Goal: Information Seeking & Learning: Understand process/instructions

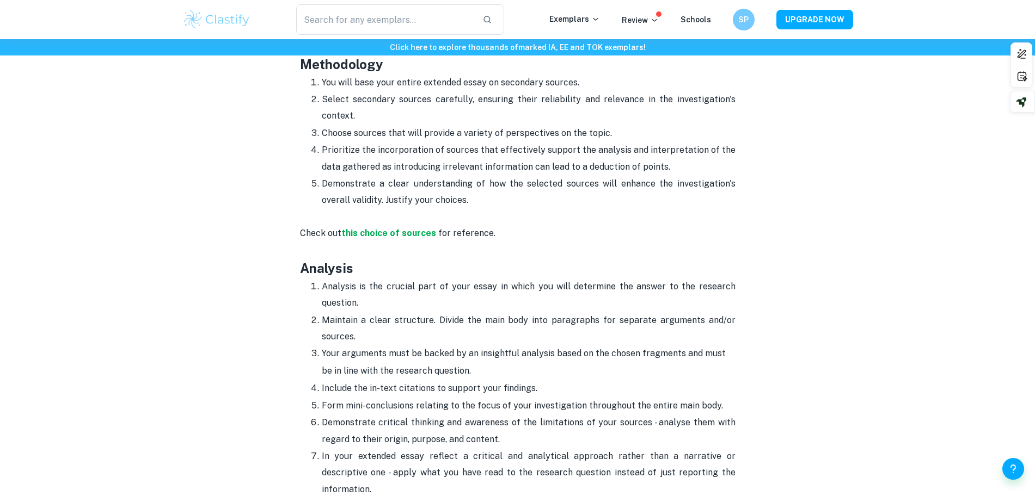
scroll to position [1218, 0]
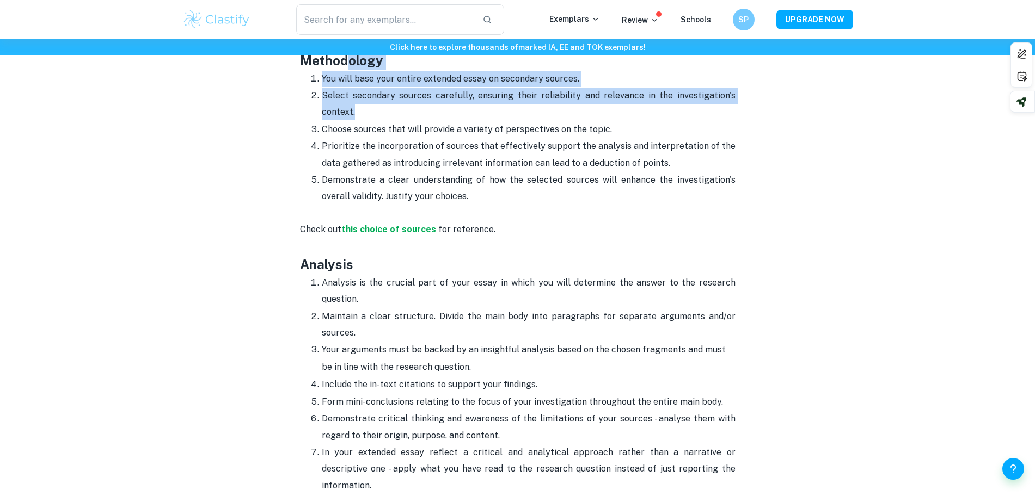
drag, startPoint x: 404, startPoint y: 105, endPoint x: 348, endPoint y: 65, distance: 68.7
click at [348, 65] on div "Are you struggling with structuring your Psychology extended essay? Don't worry…" at bounding box center [518, 80] width 436 height 1710
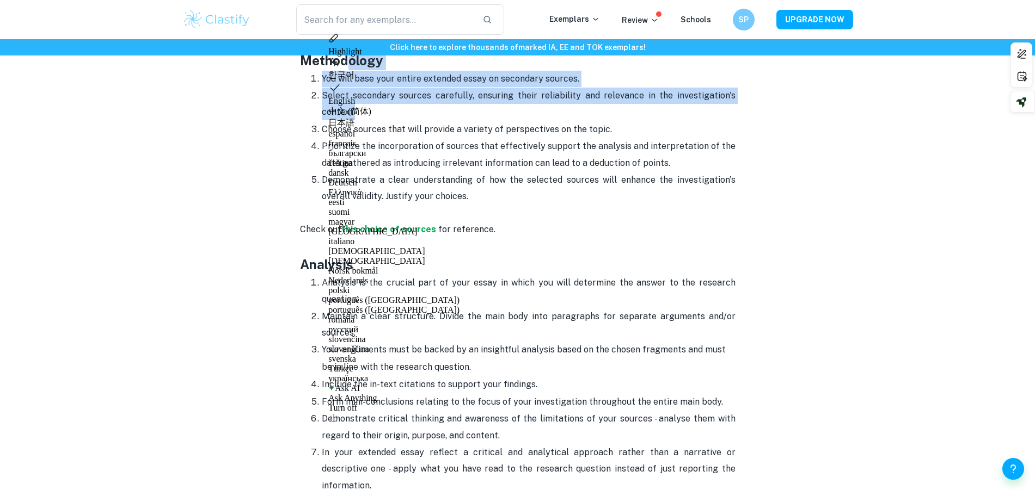
click at [347, 95] on p "Select secondary sources carefully, ensuring their reliability and relevance in…" at bounding box center [529, 104] width 414 height 33
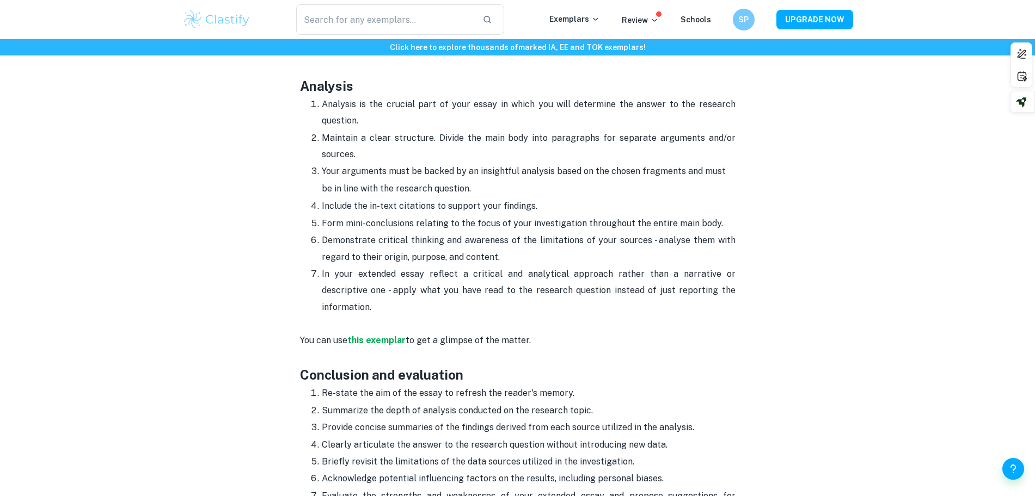
scroll to position [1397, 0]
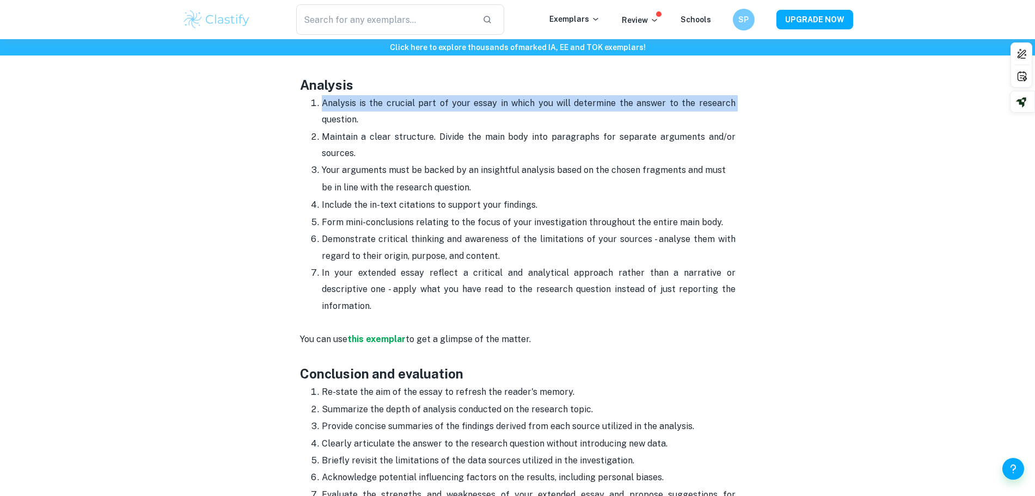
drag, startPoint x: 323, startPoint y: 113, endPoint x: 320, endPoint y: 105, distance: 9.3
click at [322, 105] on li "Analysis is the crucial part of your essay in which you will determine the answ…" at bounding box center [529, 112] width 414 height 34
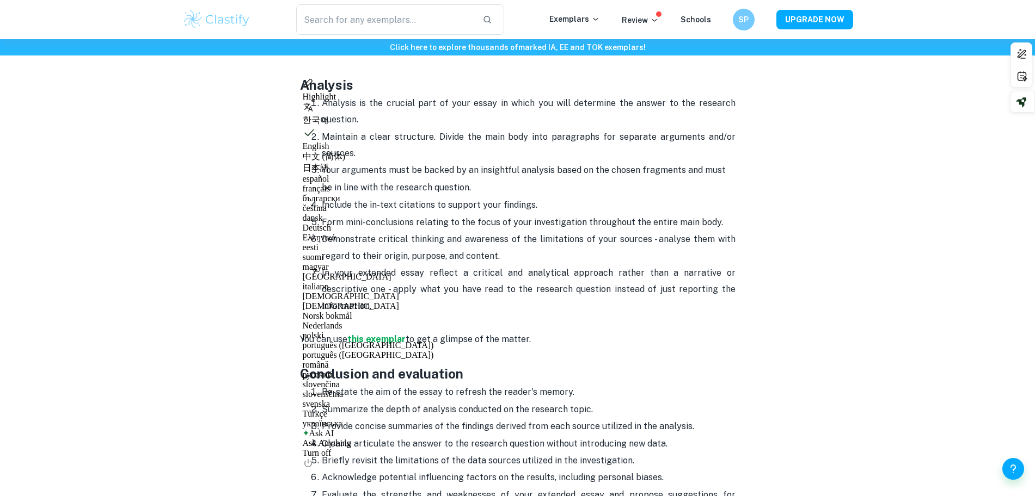
click at [322, 105] on li "Analysis is the crucial part of your essay in which you will determine the answ…" at bounding box center [529, 112] width 414 height 34
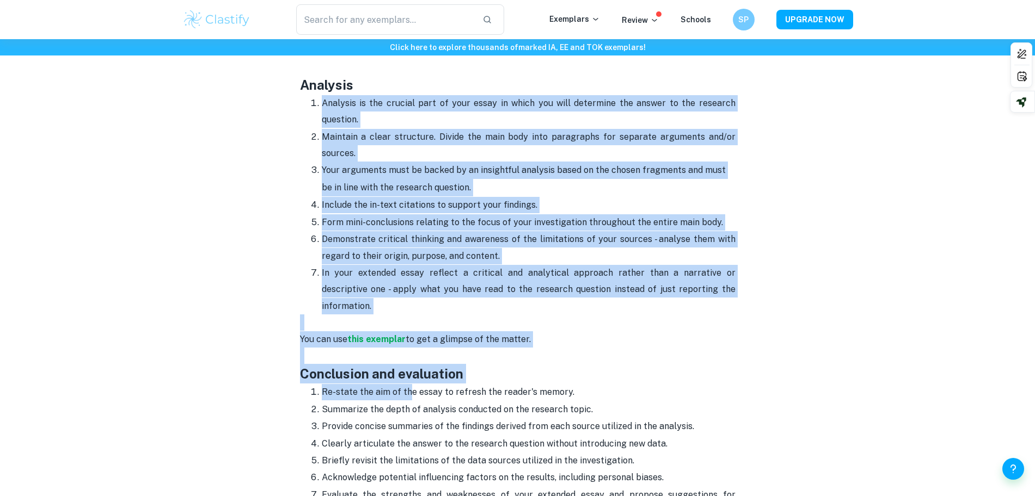
drag, startPoint x: 321, startPoint y: 102, endPoint x: 408, endPoint y: 372, distance: 283.7
click at [408, 384] on p "Re-state the aim of the essay to refresh the reader's memory." at bounding box center [529, 392] width 414 height 16
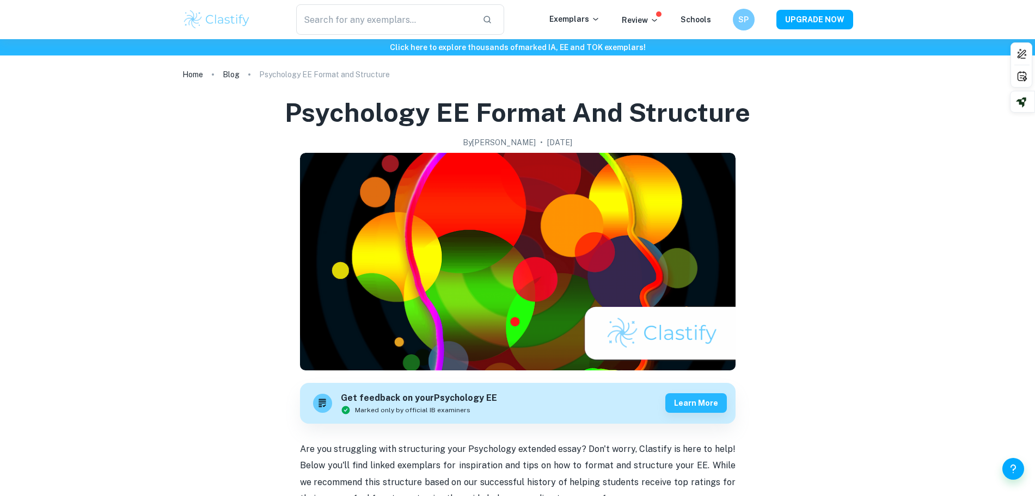
scroll to position [0, 0]
